Goal: Transaction & Acquisition: Purchase product/service

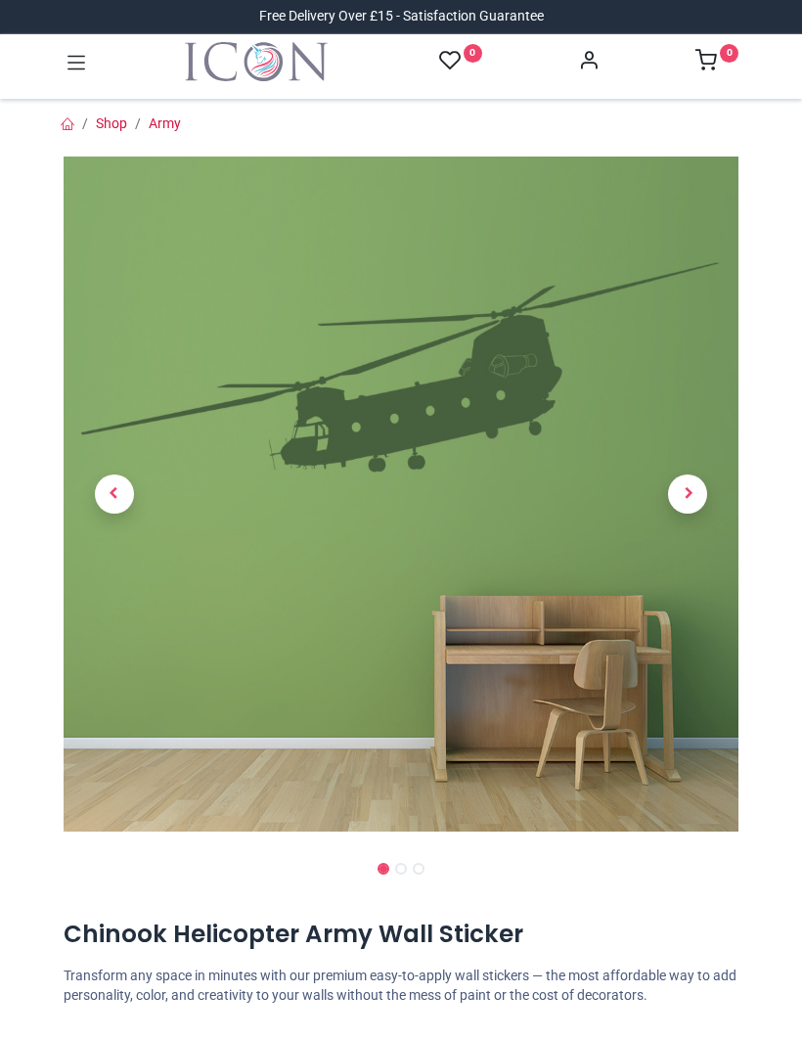
click at [687, 495] on span "Next" at bounding box center [687, 493] width 39 height 39
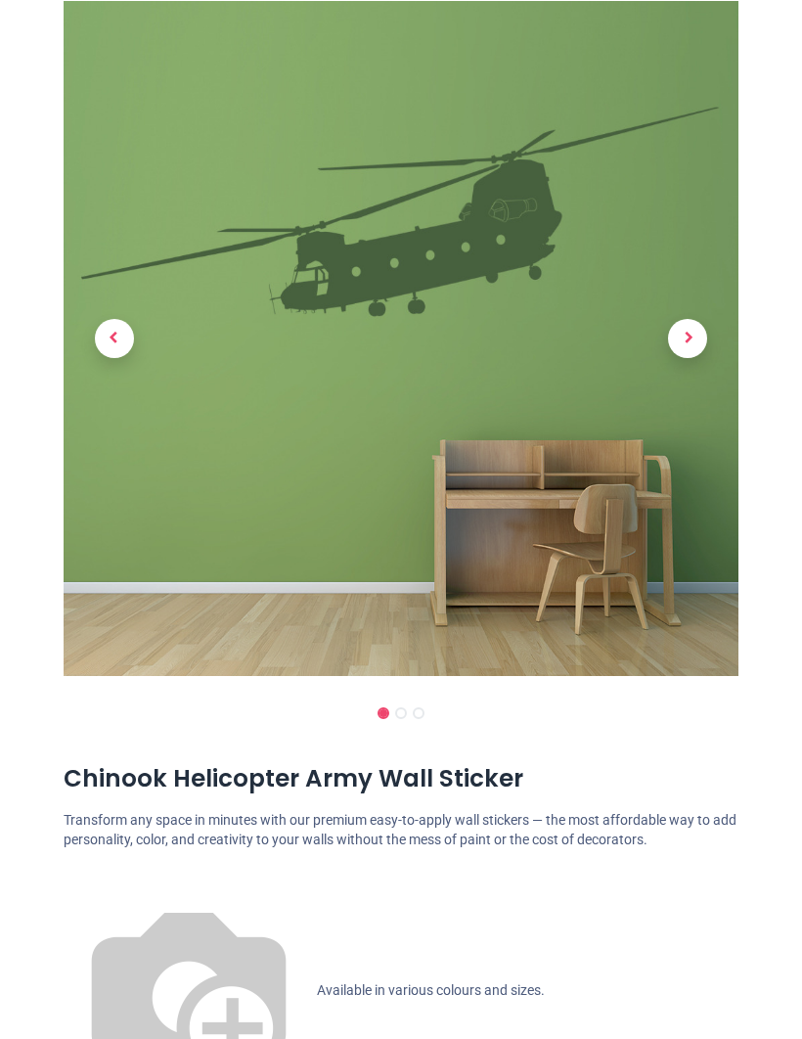
click at [690, 338] on span "Next" at bounding box center [687, 338] width 39 height 39
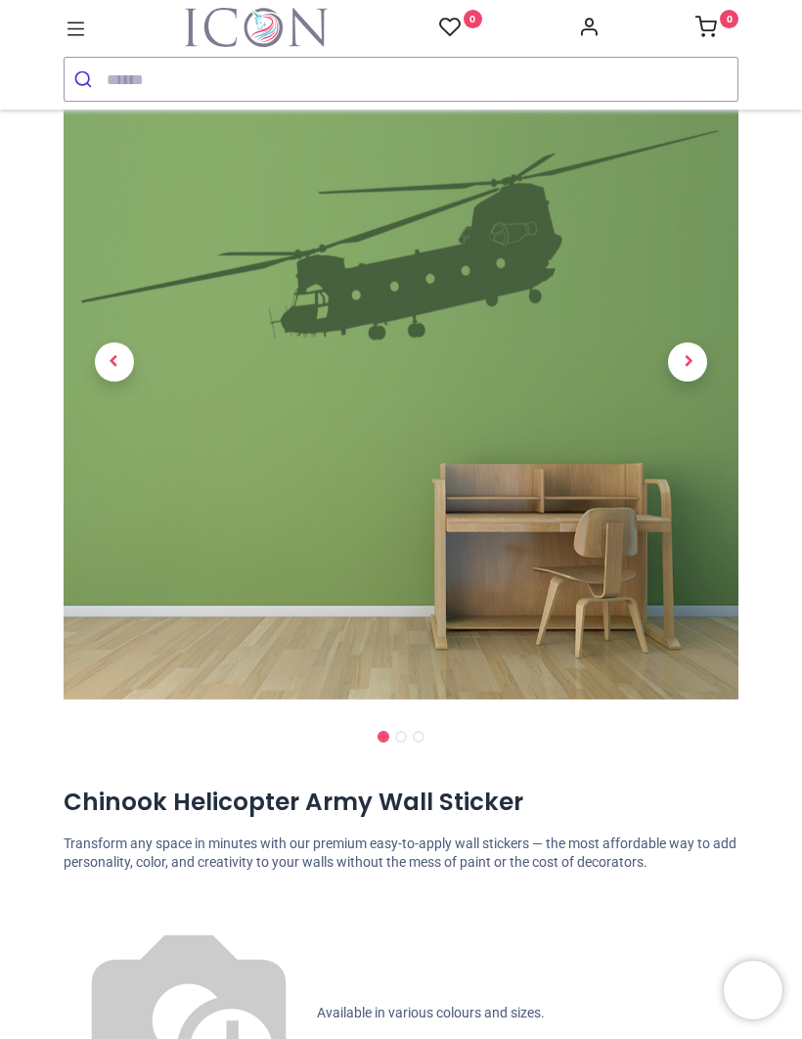
scroll to position [167, 0]
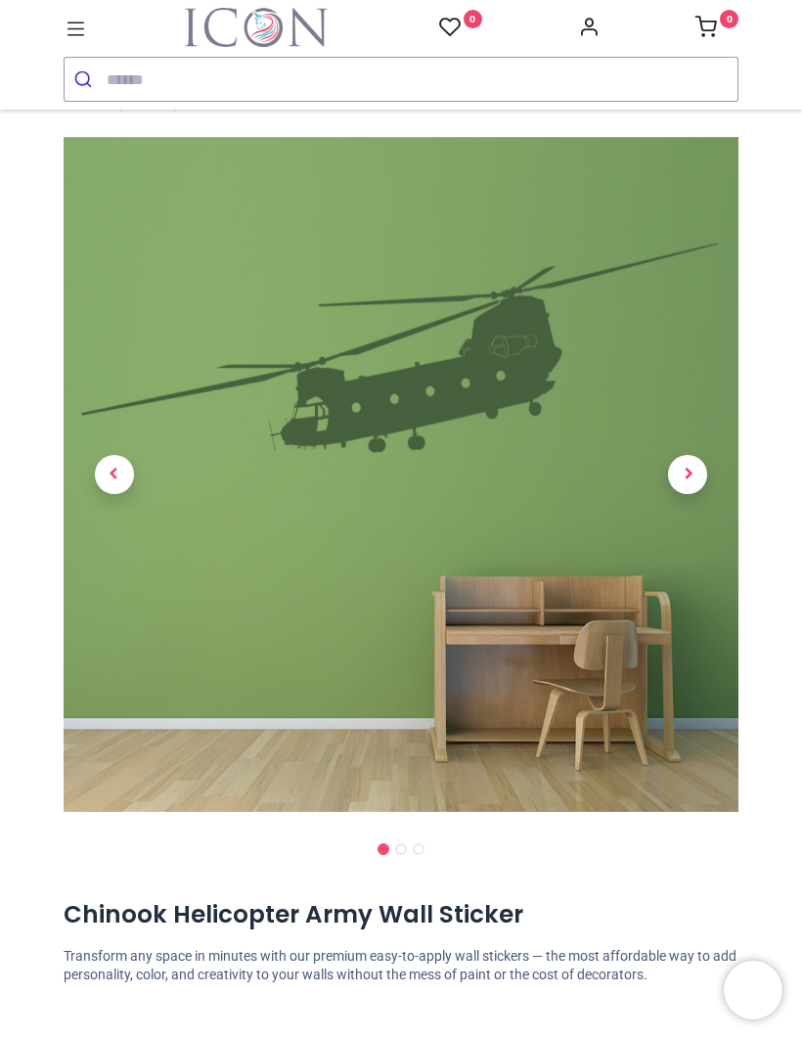
scroll to position [17, 0]
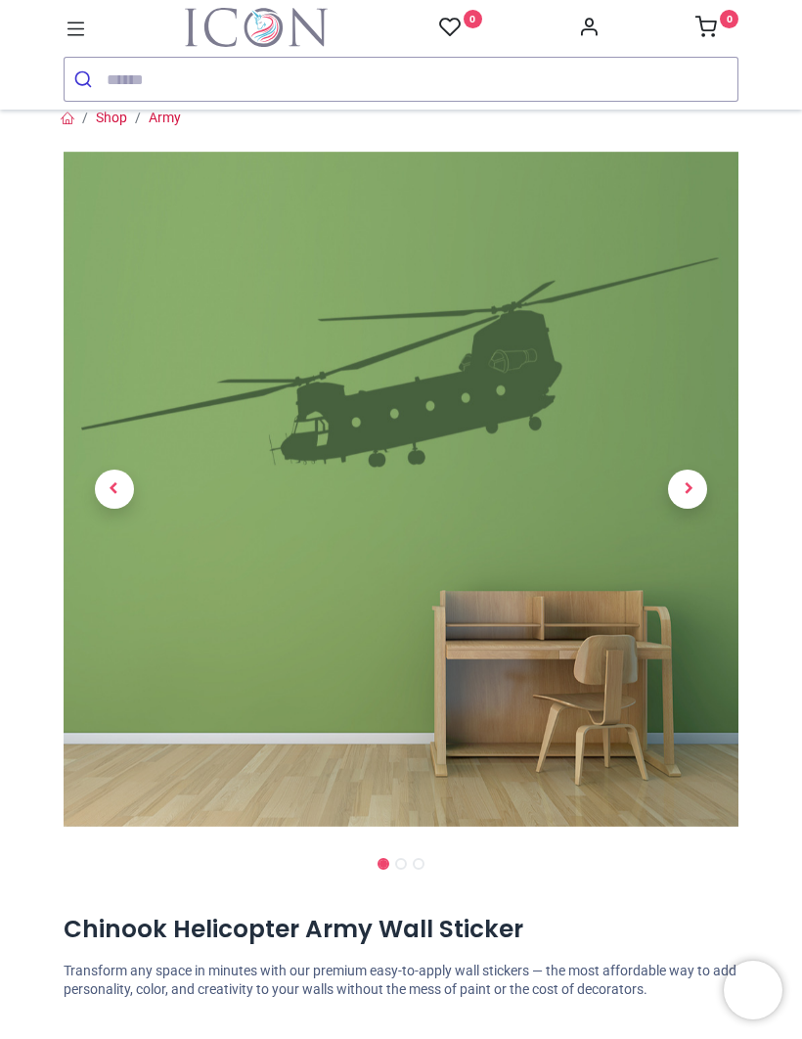
click at [690, 488] on span "Next" at bounding box center [687, 489] width 39 height 39
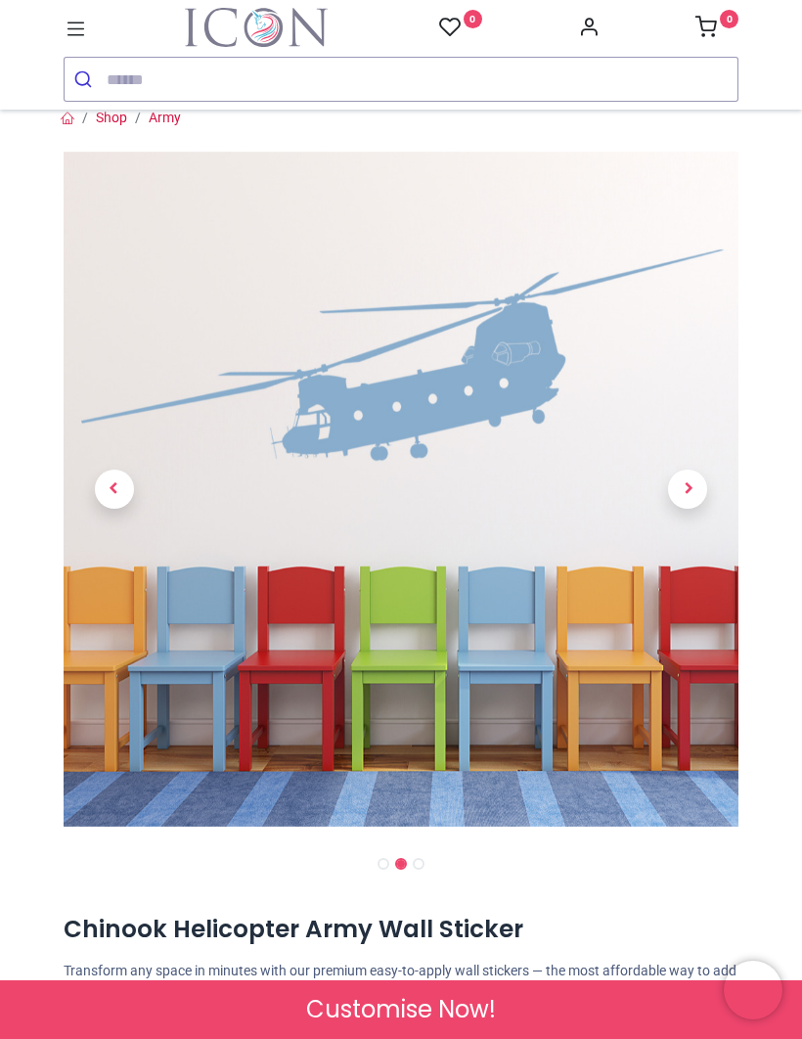
click at [697, 481] on span "Next" at bounding box center [687, 489] width 39 height 39
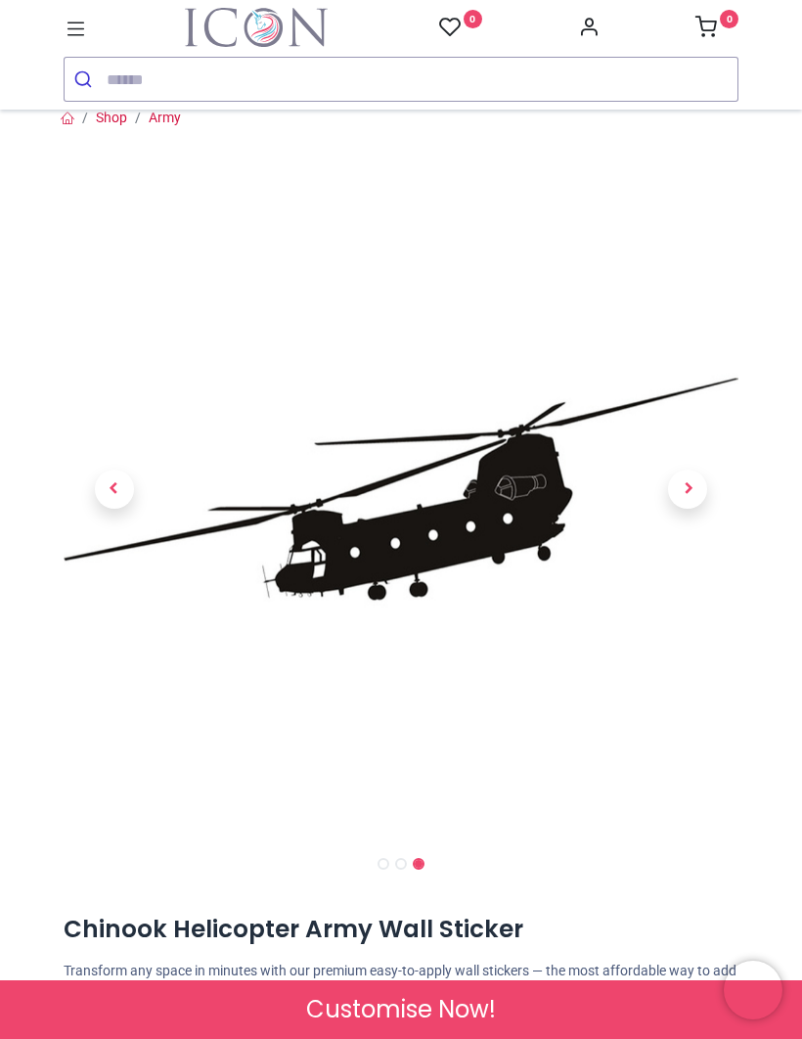
click at [113, 488] on span "Previous" at bounding box center [114, 489] width 39 height 39
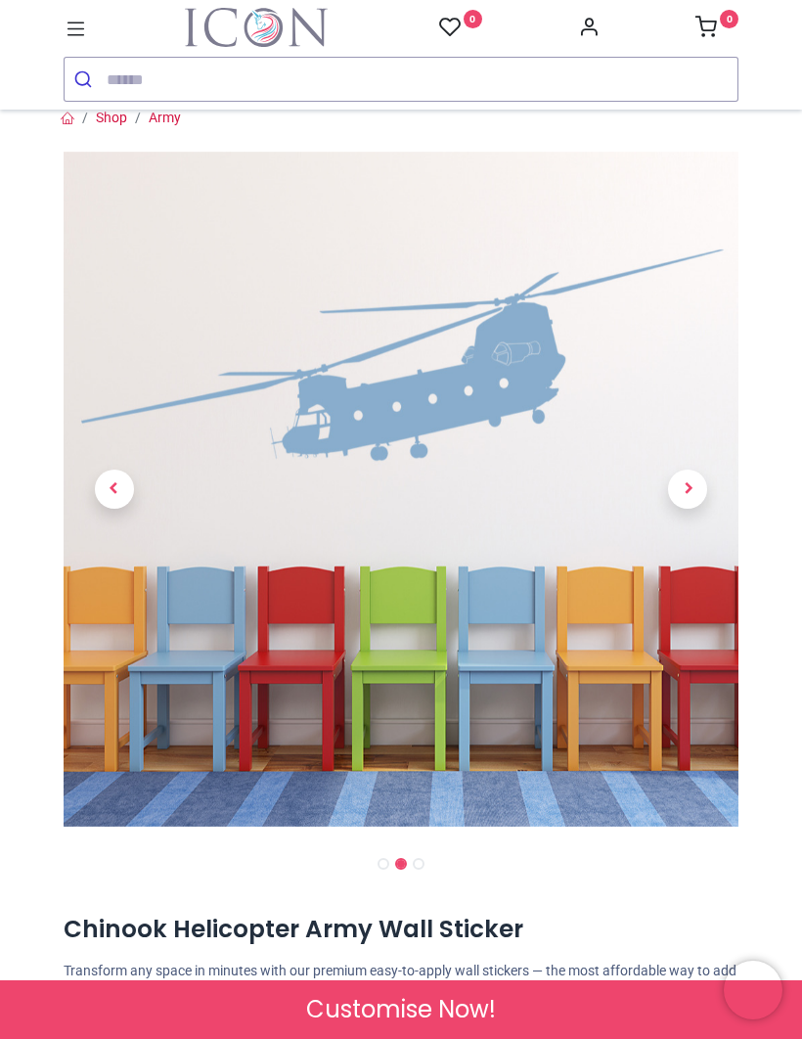
click at [123, 496] on span "Previous" at bounding box center [114, 489] width 39 height 39
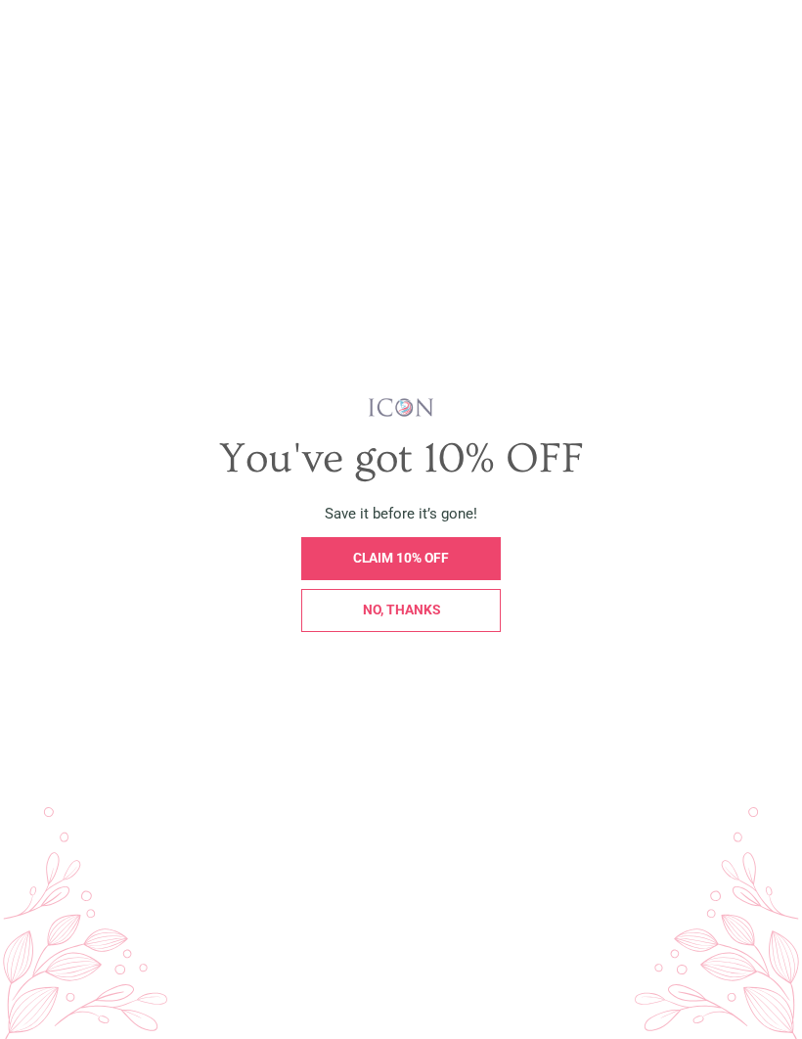
scroll to position [0, 0]
click at [473, 617] on div "No, thanks" at bounding box center [401, 611] width 178 height 14
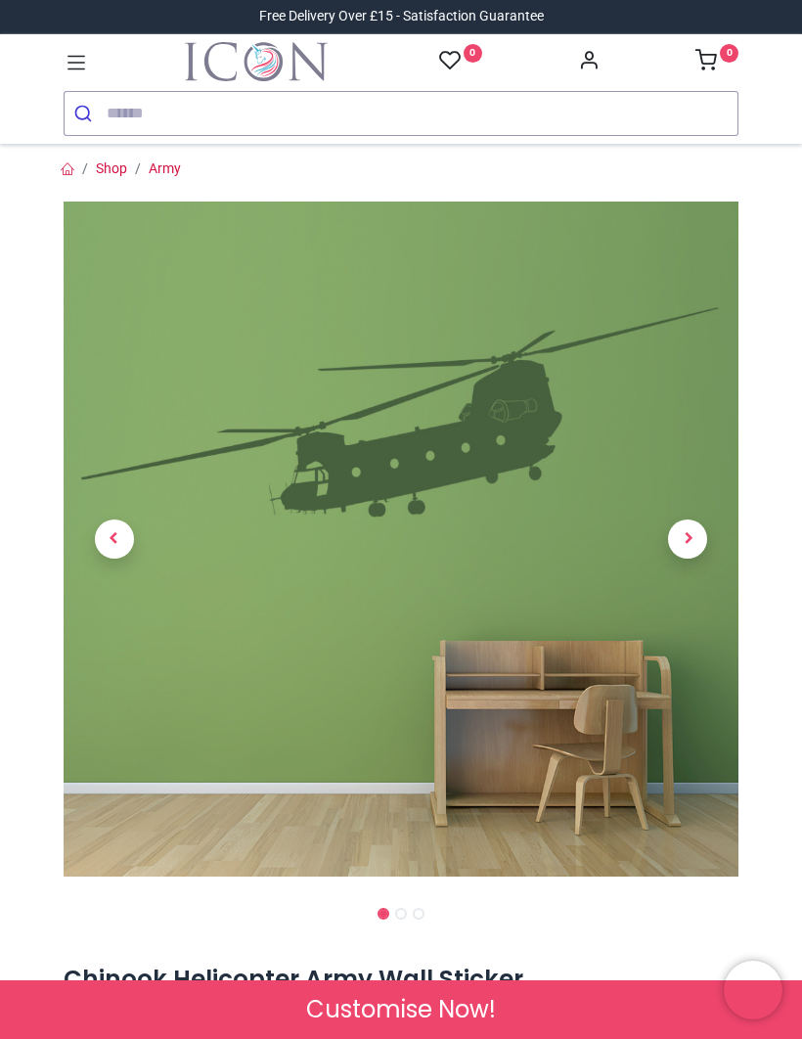
click at [694, 547] on span "Next" at bounding box center [687, 538] width 39 height 39
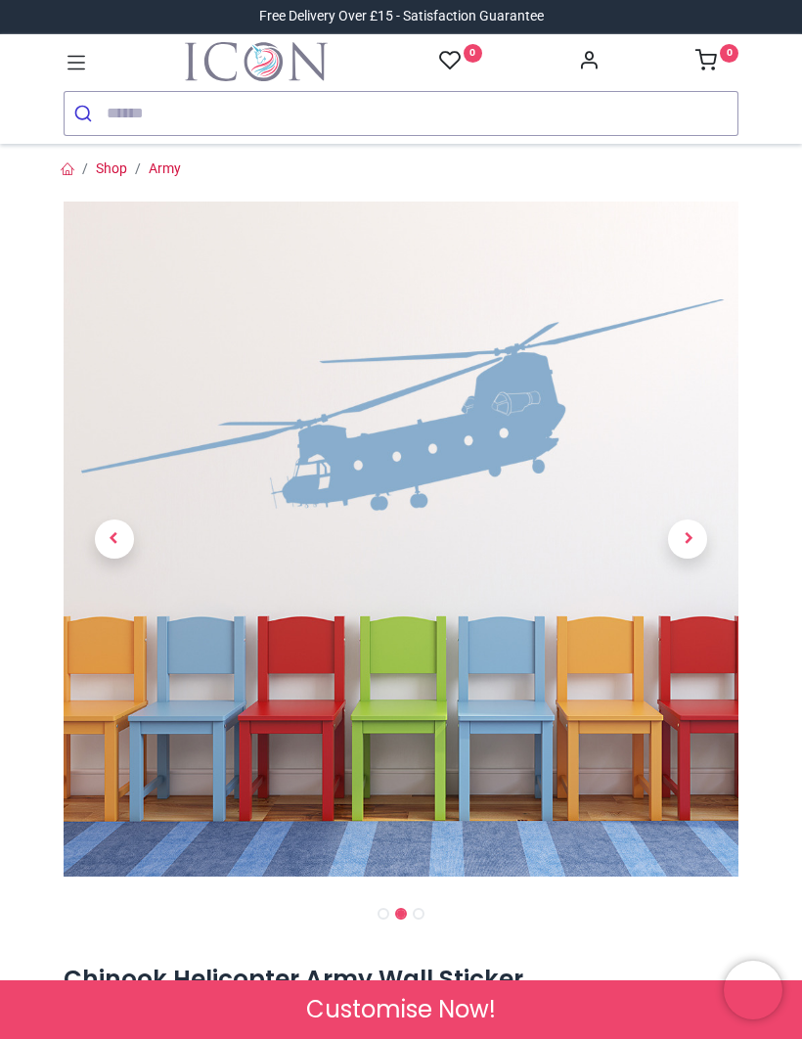
click at [694, 540] on span "Next" at bounding box center [687, 538] width 39 height 39
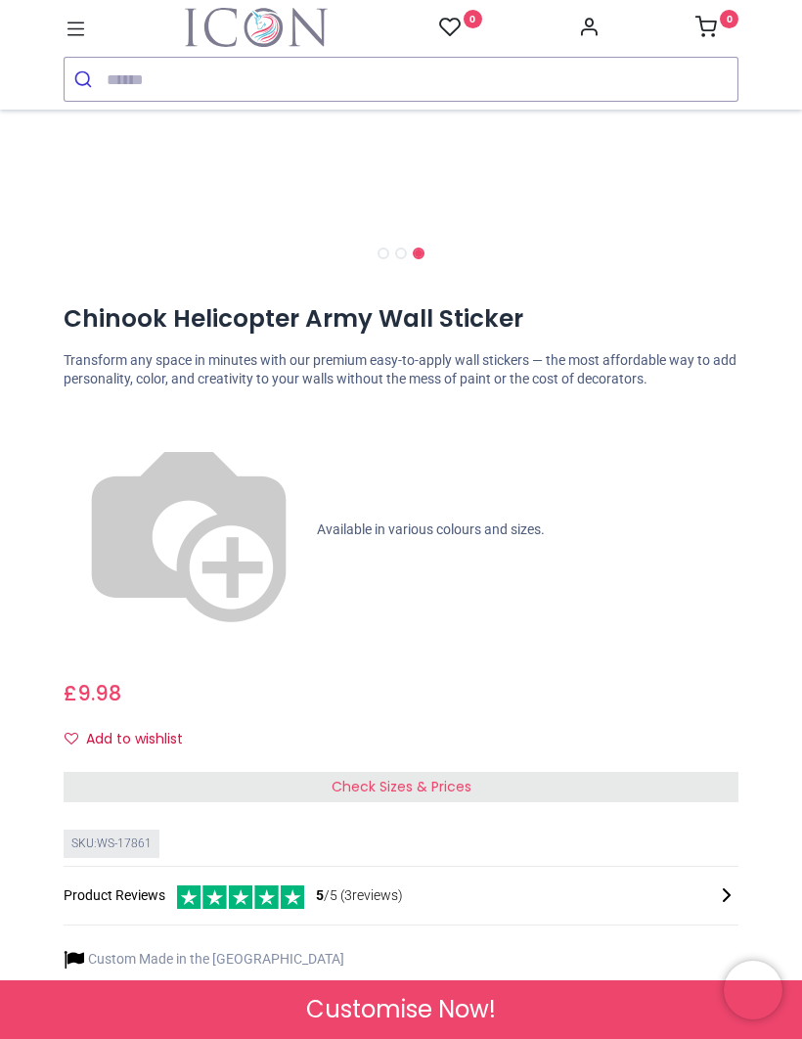
scroll to position [635, 0]
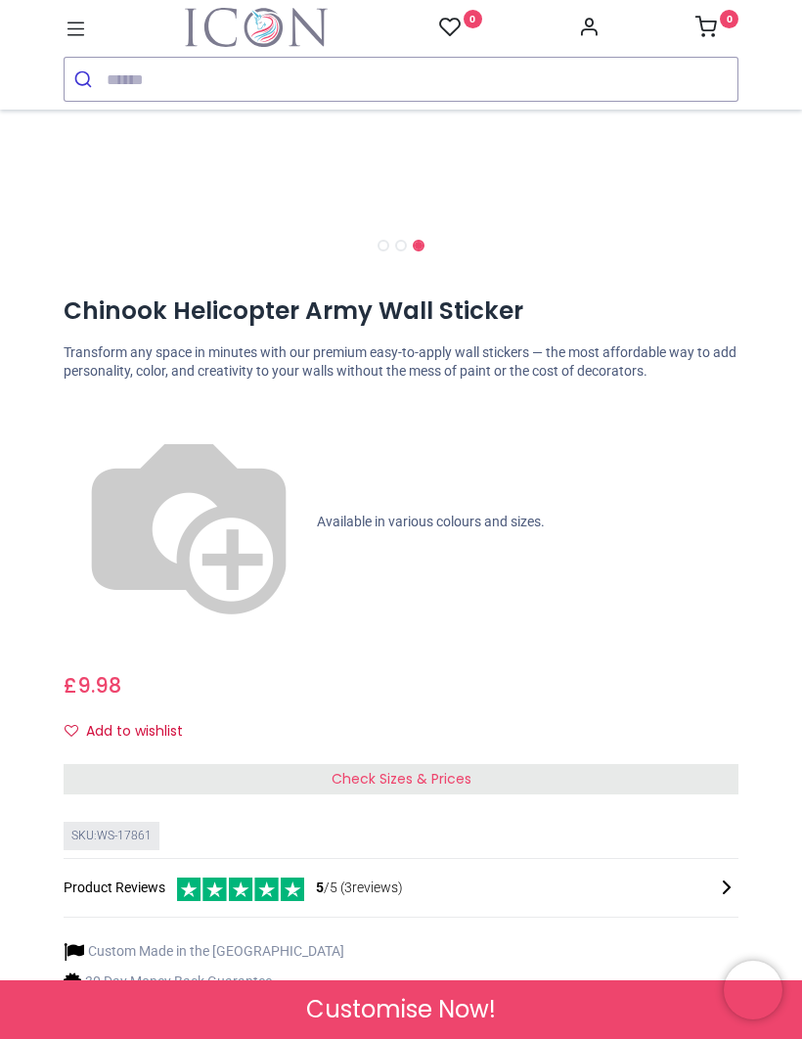
click at [501, 764] on div "Check Sizes & Prices" at bounding box center [401, 779] width 675 height 31
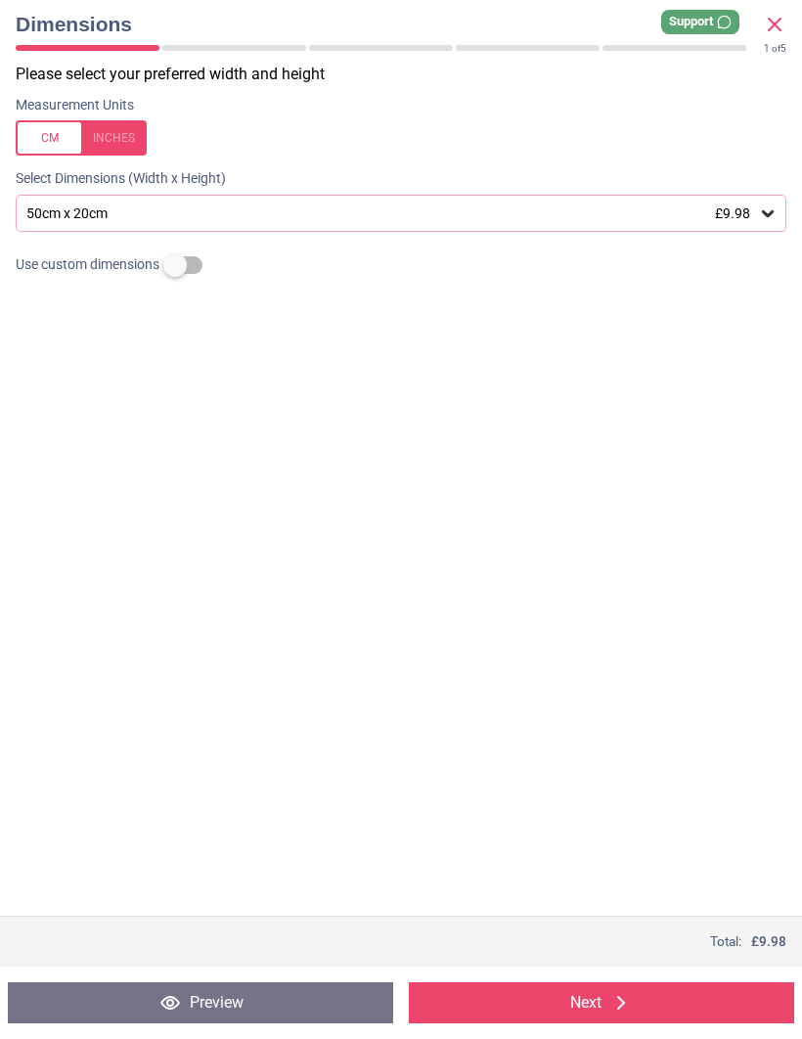
click at [764, 210] on icon at bounding box center [768, 213] width 12 height 7
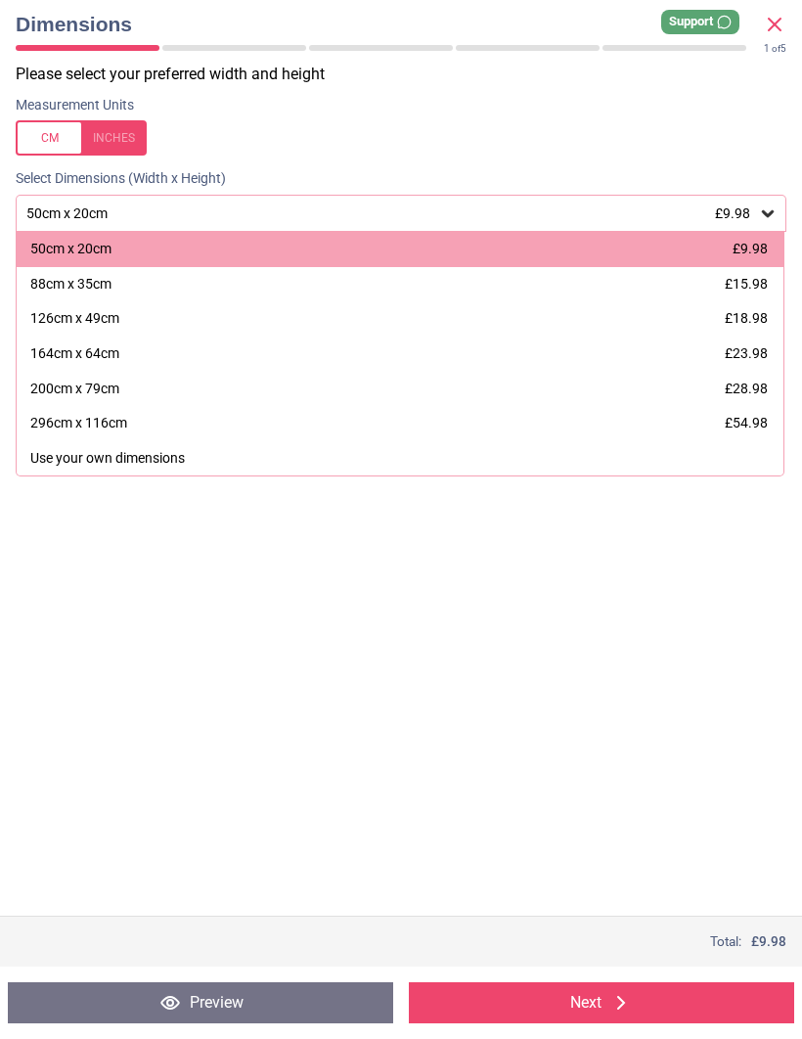
click at [27, 903] on div "Please select your preferred width and height Measurement Units Select Dimensio…" at bounding box center [401, 490] width 802 height 852
